Goal: Complete application form

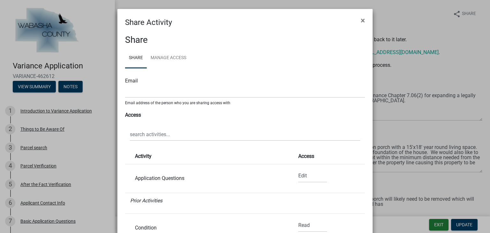
select select "1"
select select "0"
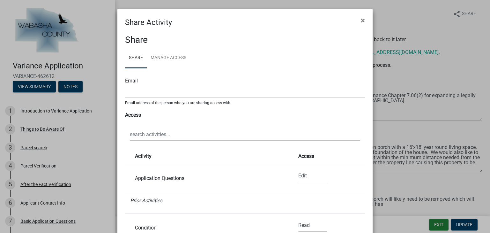
select select "0"
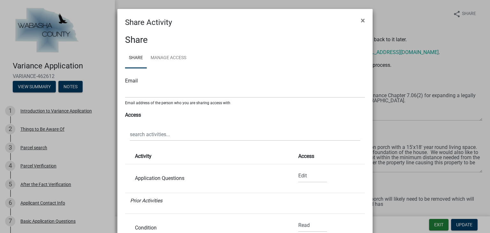
select select "0"
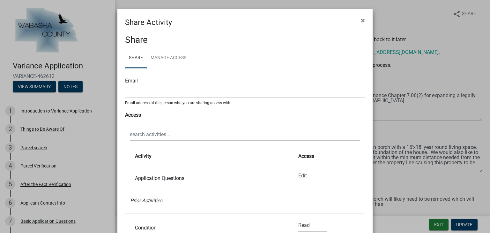
select select "0"
